Goal: Task Accomplishment & Management: Manage account settings

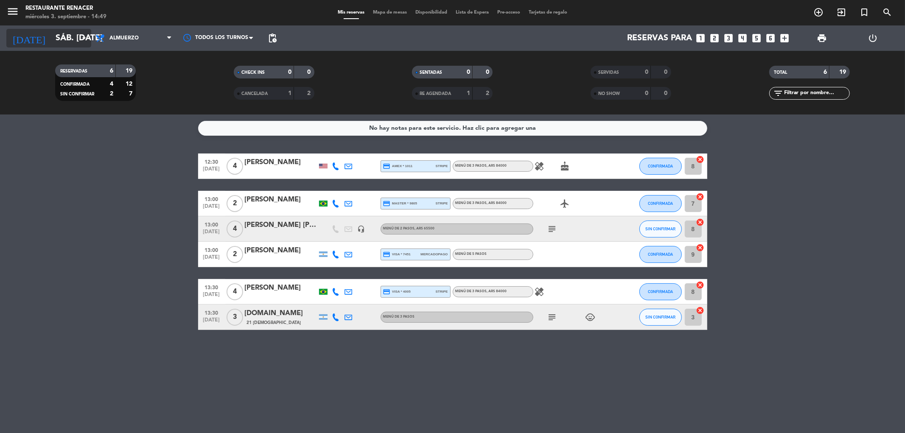
click at [51, 39] on input "sáb. [DATE]" at bounding box center [105, 38] width 108 height 19
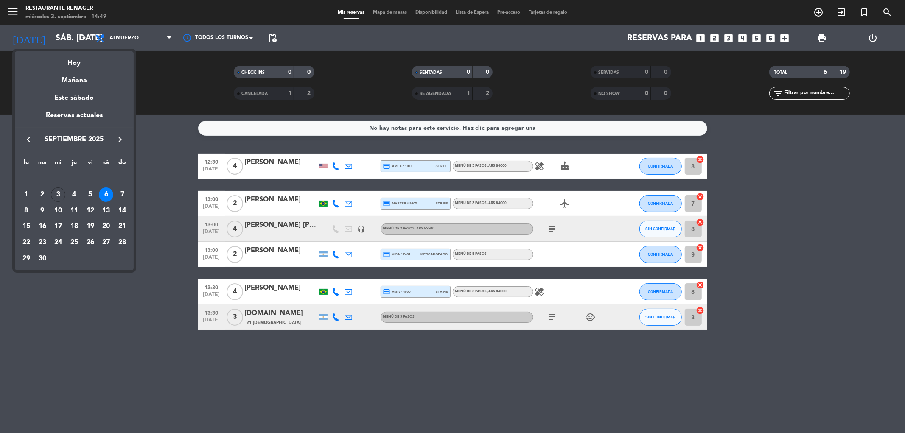
click at [68, 79] on div "Mañana" at bounding box center [74, 77] width 119 height 17
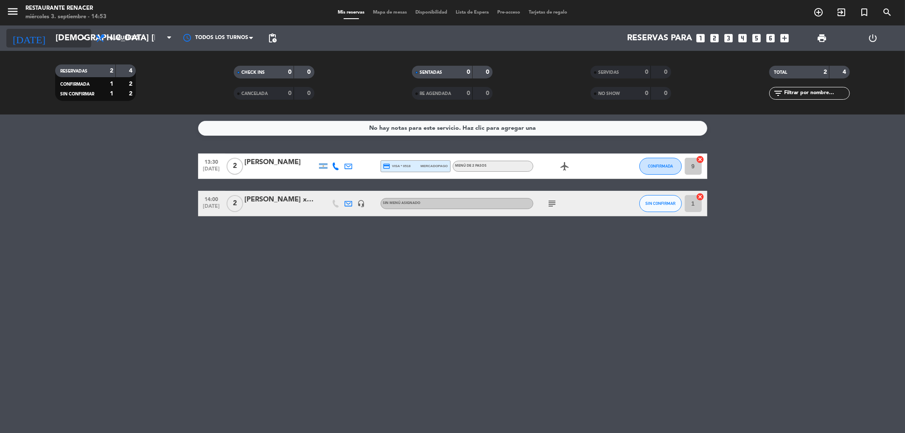
click at [51, 36] on input "[DEMOGRAPHIC_DATA] [DATE]" at bounding box center [105, 38] width 108 height 19
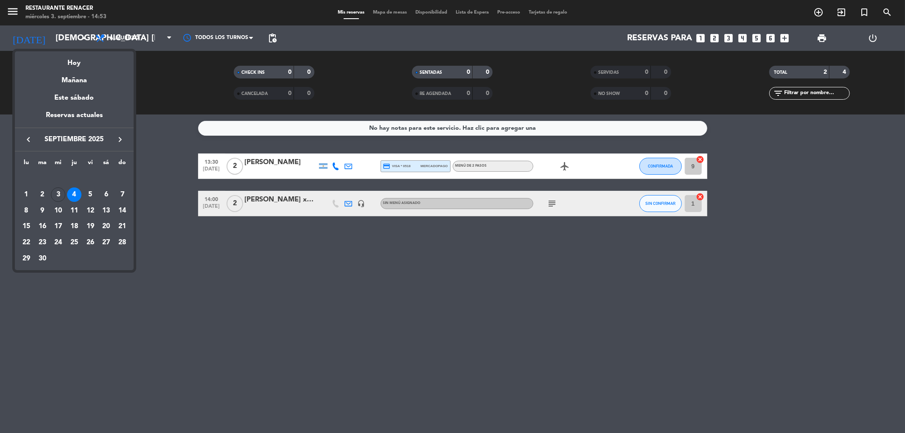
click at [105, 193] on div "6" at bounding box center [106, 194] width 14 height 14
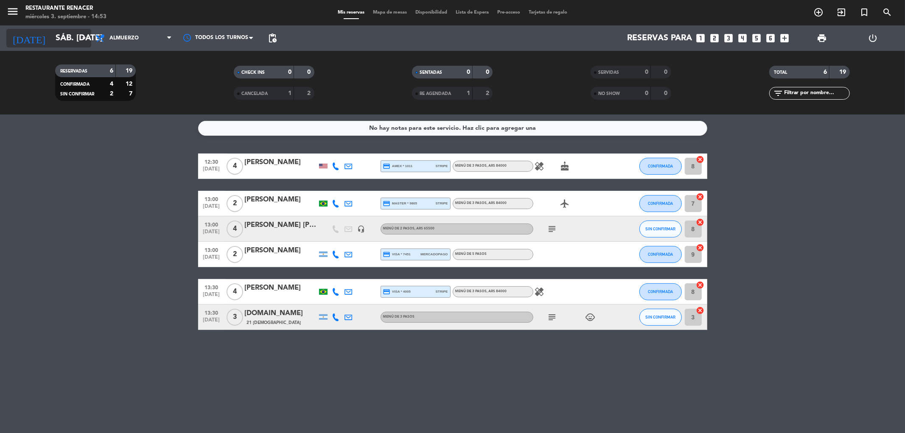
click at [51, 39] on input "sáb. [DATE]" at bounding box center [105, 38] width 108 height 19
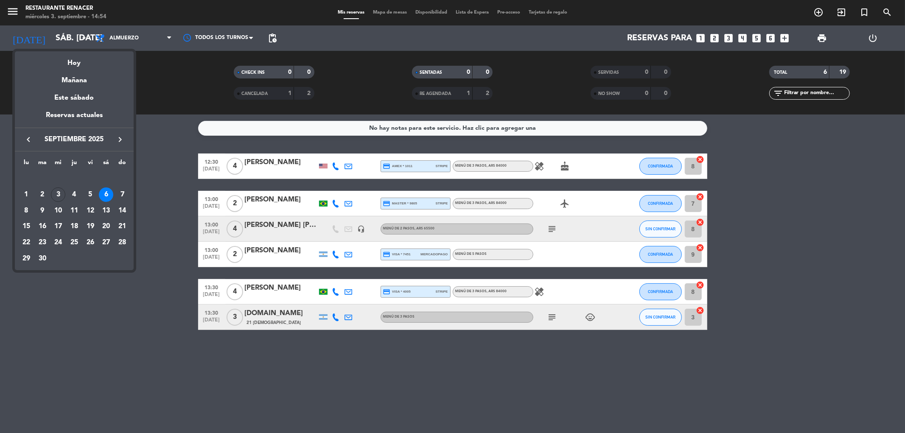
click at [120, 138] on icon "keyboard_arrow_right" at bounding box center [120, 139] width 10 height 10
click at [120, 137] on icon "keyboard_arrow_right" at bounding box center [120, 139] width 10 height 10
click at [70, 195] on div "6" at bounding box center [74, 194] width 14 height 14
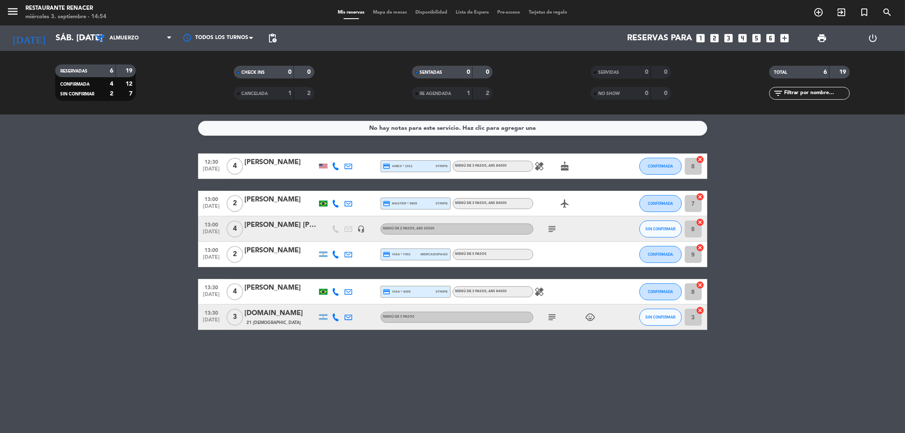
type input "[DEMOGRAPHIC_DATA] [DATE]"
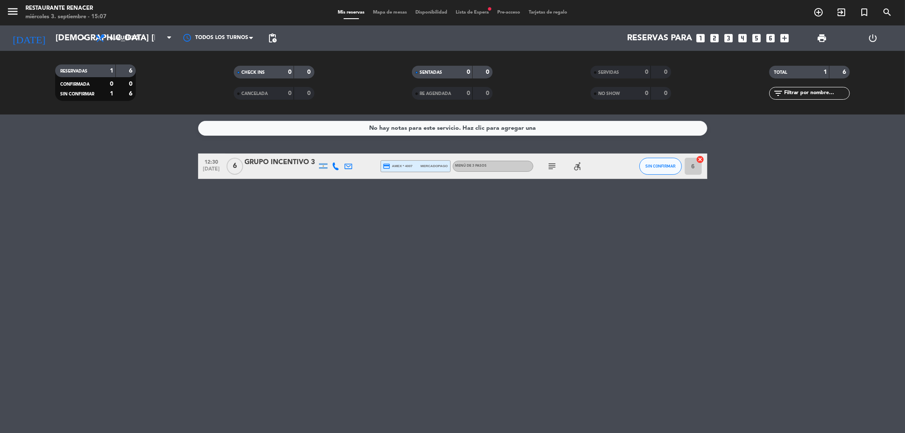
click at [549, 167] on icon "subject" at bounding box center [552, 166] width 10 height 10
click at [552, 168] on icon "subject" at bounding box center [552, 166] width 10 height 10
click at [285, 162] on div "GRUPO INCENTIVO 3" at bounding box center [281, 162] width 72 height 11
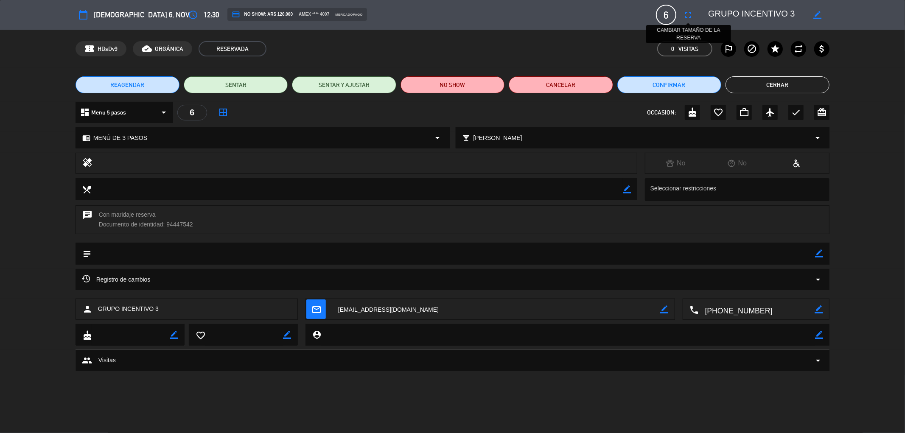
click at [688, 12] on icon "fullscreen" at bounding box center [688, 15] width 10 height 10
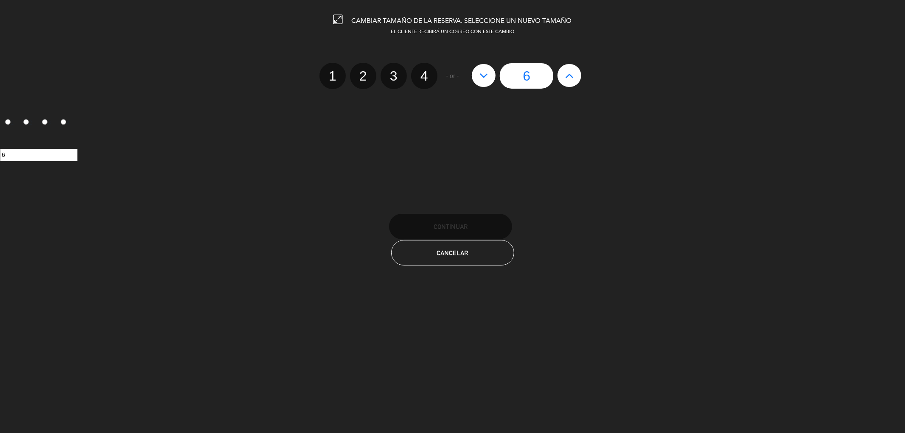
click at [568, 76] on icon at bounding box center [569, 76] width 9 height 14
type input "7"
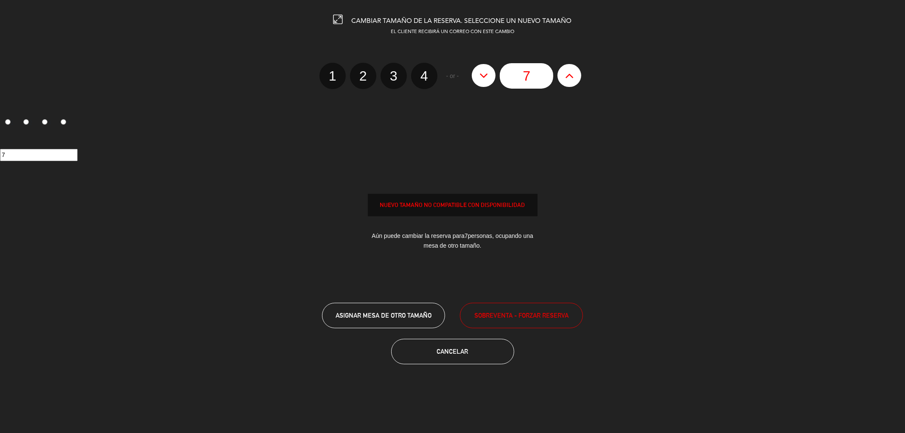
click at [568, 76] on icon at bounding box center [569, 76] width 9 height 14
type input "8"
click at [568, 76] on icon at bounding box center [569, 76] width 9 height 14
type input "9"
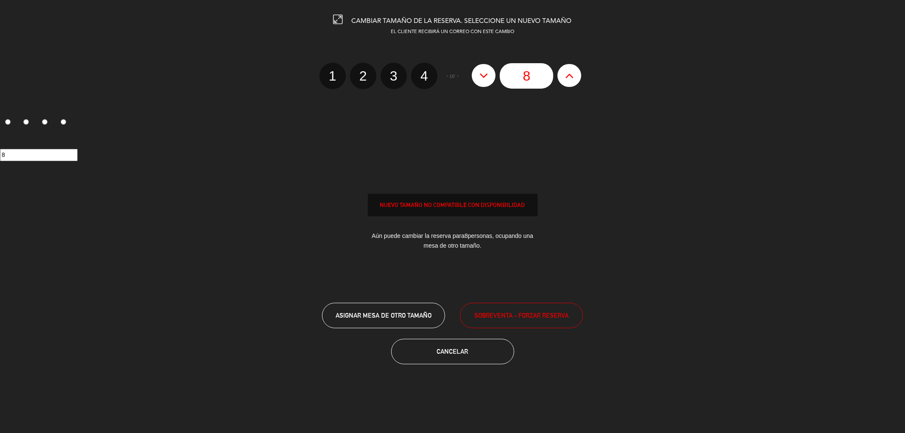
type input "9"
click at [568, 76] on icon at bounding box center [569, 76] width 9 height 14
type input "10"
click at [568, 76] on icon at bounding box center [569, 76] width 9 height 14
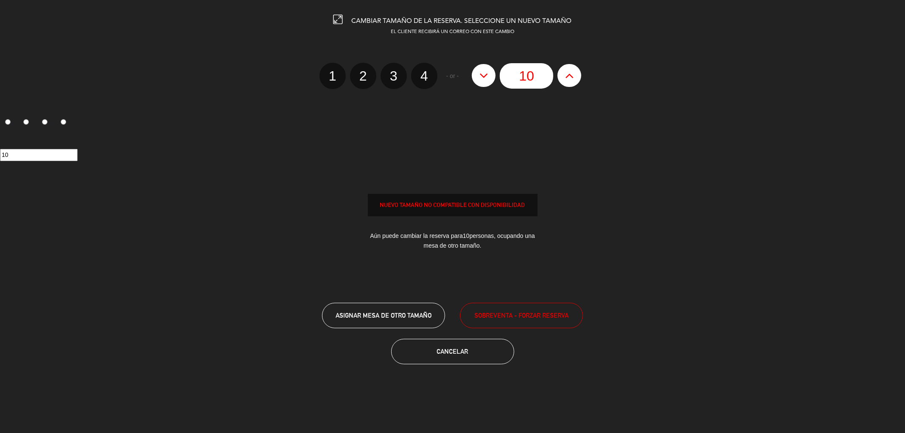
type input "11"
click at [568, 76] on icon at bounding box center [569, 76] width 9 height 14
type input "12"
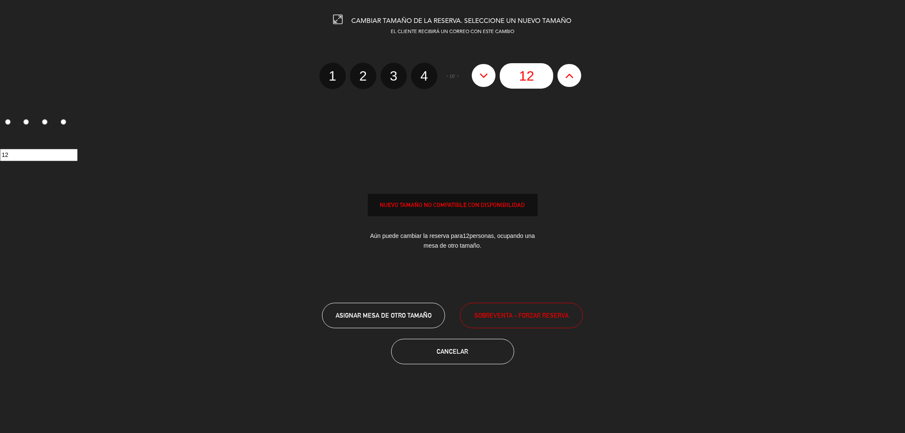
click at [568, 76] on icon at bounding box center [569, 76] width 9 height 14
type input "13"
click at [568, 76] on icon at bounding box center [569, 76] width 9 height 14
type input "14"
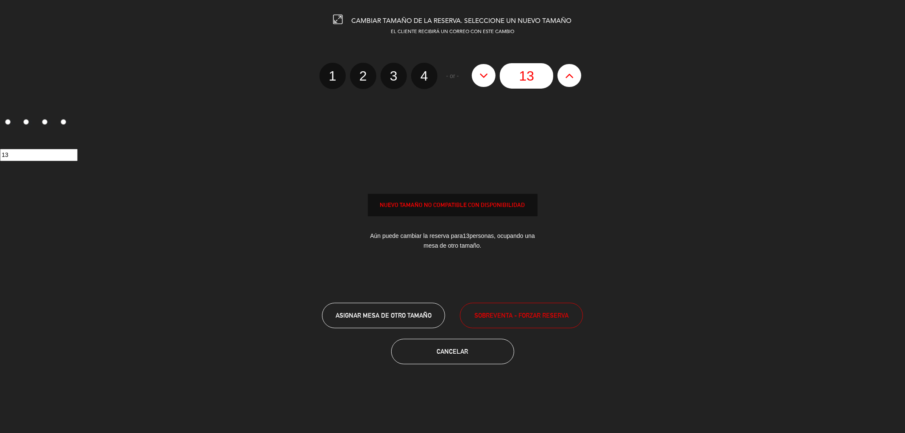
type input "14"
click at [568, 76] on icon at bounding box center [569, 76] width 9 height 14
type input "15"
click at [568, 76] on icon at bounding box center [569, 76] width 9 height 14
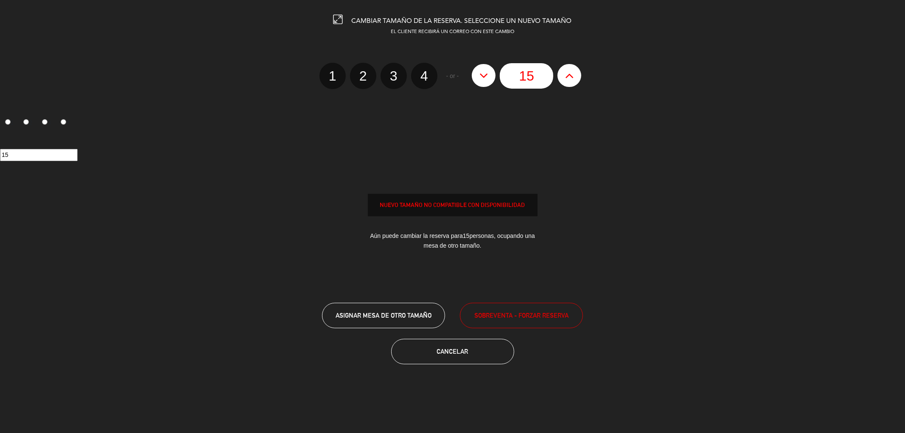
type input "16"
click at [568, 76] on icon at bounding box center [569, 76] width 9 height 14
type input "17"
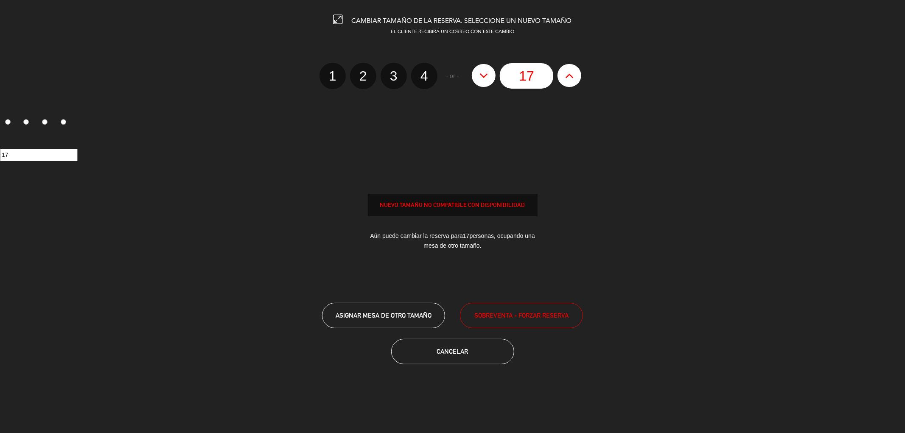
click at [568, 76] on icon at bounding box center [569, 76] width 9 height 14
type input "18"
click at [568, 76] on icon at bounding box center [569, 76] width 9 height 14
type input "19"
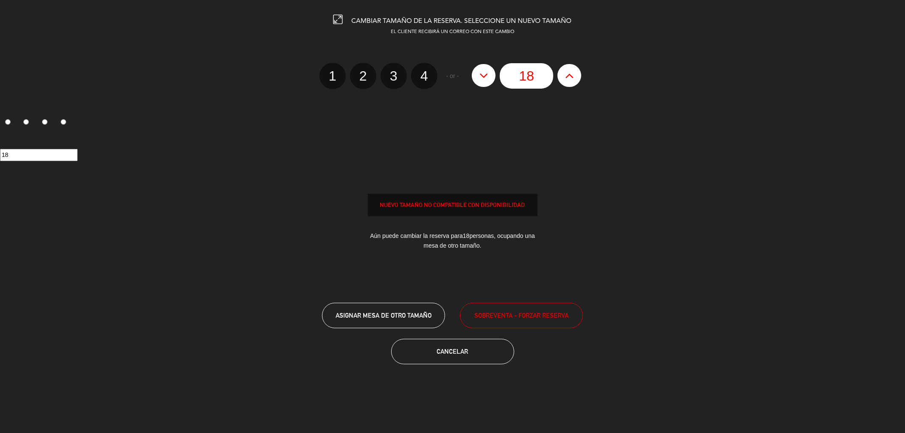
type input "19"
click at [479, 312] on span "SOBREVENTA - FORZAR RESERVA" at bounding box center [521, 316] width 94 height 10
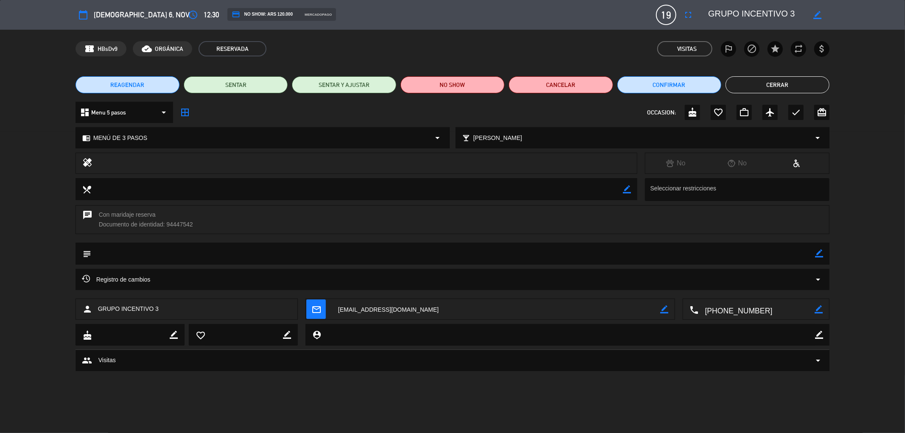
click at [786, 82] on button "Cerrar" at bounding box center [777, 84] width 104 height 17
